Goal: Transaction & Acquisition: Purchase product/service

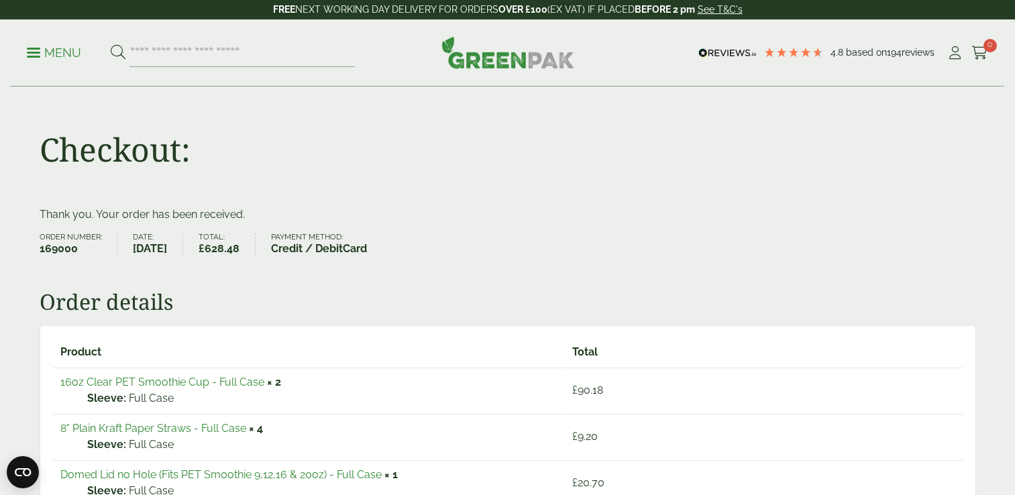
scroll to position [224, 0]
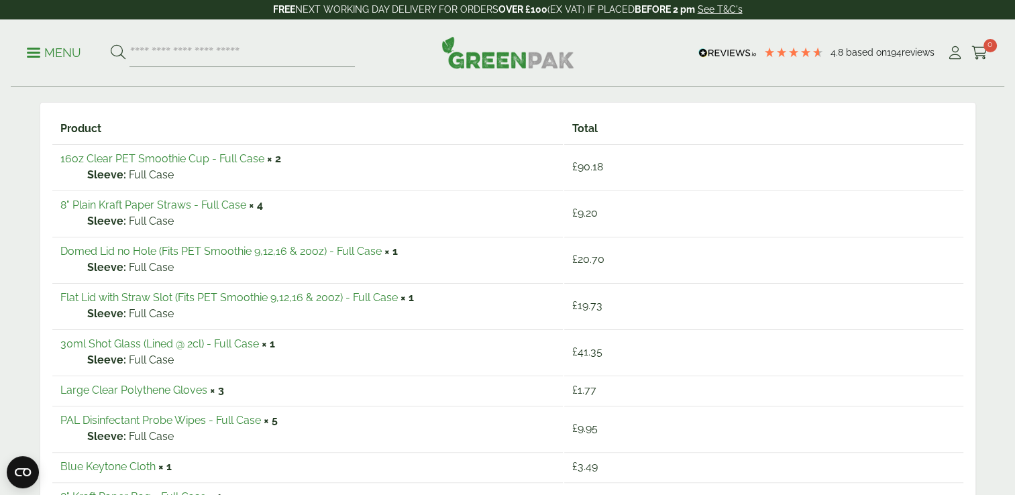
click at [145, 44] on input "search" at bounding box center [243, 53] width 226 height 28
type input "****"
click at [111, 44] on button at bounding box center [118, 52] width 15 height 17
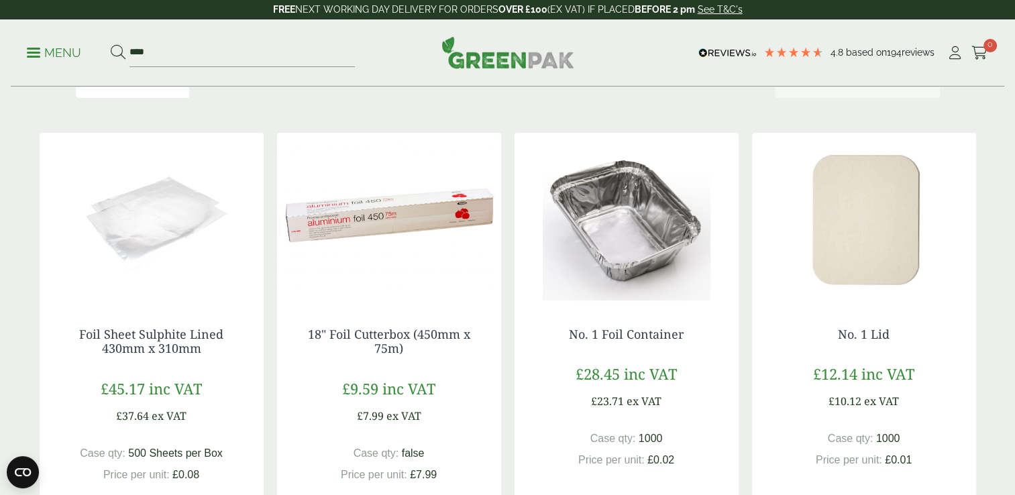
scroll to position [201, 0]
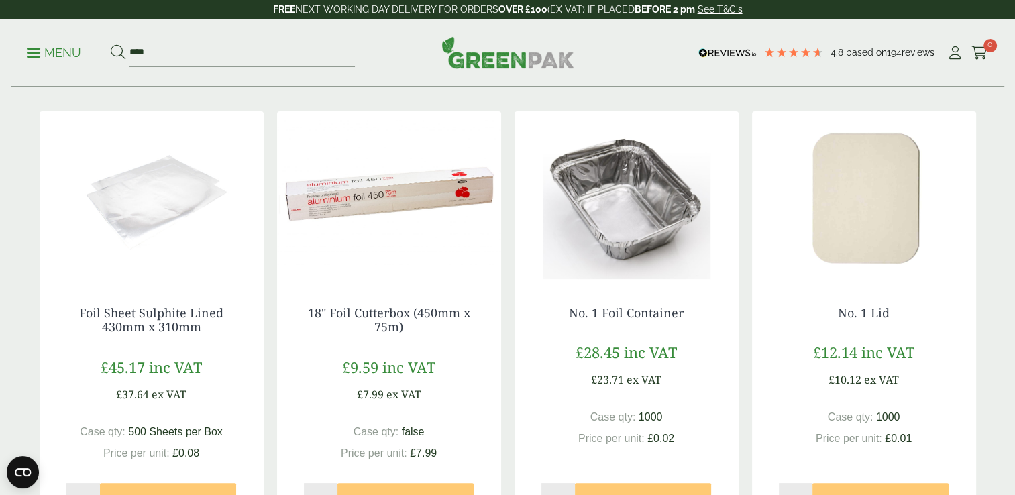
drag, startPoint x: 63, startPoint y: 309, endPoint x: 232, endPoint y: 313, distance: 168.5
click at [232, 313] on div "Foil Sheet Sulphite Lined 430mm x 310mm £45.17 inc VAT £37.64 ex VAT Case qty: …" at bounding box center [152, 410] width 224 height 263
copy link "Foil Sheet Sulphite Lined"
